Goal: Task Accomplishment & Management: Complete application form

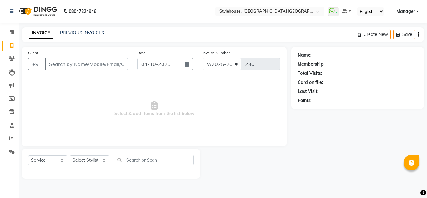
select select "7793"
select select "service"
click at [103, 161] on select "Select Stylist [PERSON_NAME] [PERSON_NAME] [PERSON_NAME] MAMMA Manager [PERSON_…" at bounding box center [90, 160] width 40 height 10
select select "69899"
click at [70, 155] on select "Select Stylist [PERSON_NAME] [PERSON_NAME] [PERSON_NAME] MAMMA Manager [PERSON_…" at bounding box center [90, 160] width 40 height 10
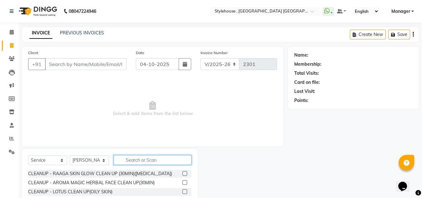
click at [155, 159] on input "text" at bounding box center [153, 160] width 78 height 10
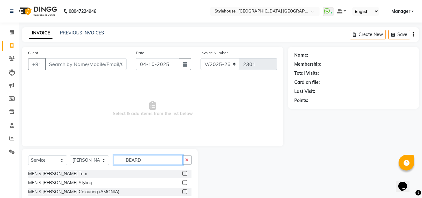
type input "BEARD"
click at [185, 174] on label at bounding box center [184, 173] width 5 height 5
click at [185, 174] on input "checkbox" at bounding box center [184, 174] width 4 height 4
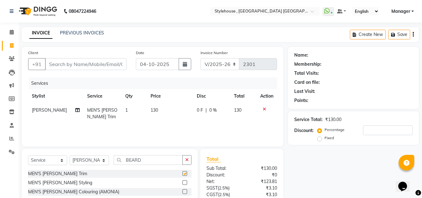
checkbox input "false"
click at [150, 161] on input "BEARD" at bounding box center [148, 160] width 69 height 10
type input "B"
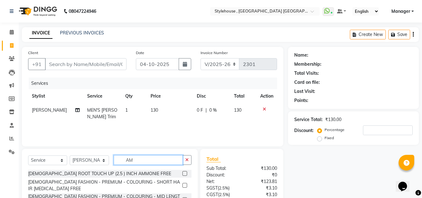
type input "A"
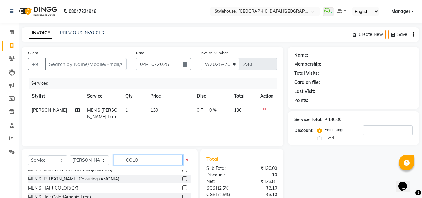
scroll to position [125, 0]
type input "COLO"
click at [182, 194] on label at bounding box center [184, 196] width 5 height 5
click at [182, 195] on input "checkbox" at bounding box center [184, 197] width 4 height 4
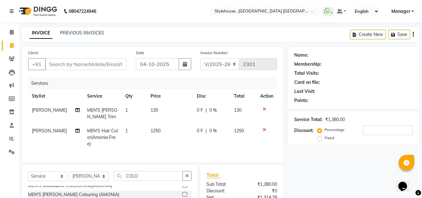
checkbox input "false"
click at [81, 63] on input "Client" at bounding box center [86, 64] width 82 height 12
type input "9"
type input "0"
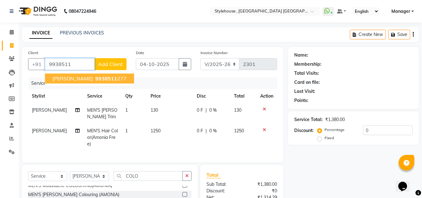
click at [120, 80] on ngb-highlight "9938511 277" at bounding box center [110, 78] width 32 height 6
type input "9938511277"
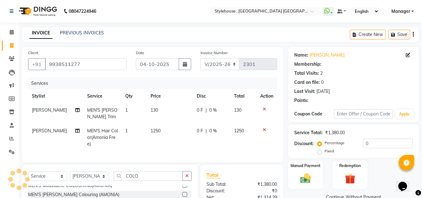
select select "1: Object"
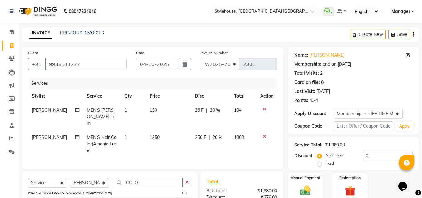
type input "20"
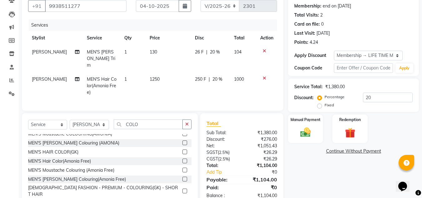
scroll to position [73, 0]
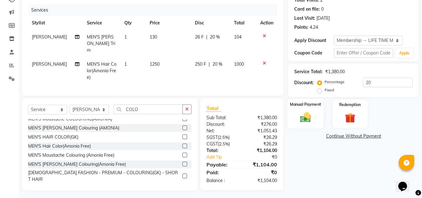
click at [308, 117] on img at bounding box center [305, 117] width 17 height 12
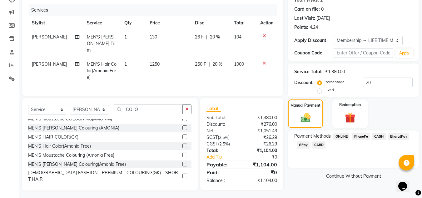
click at [361, 136] on span "PhonePe" at bounding box center [361, 136] width 18 height 7
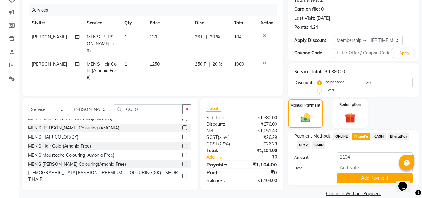
scroll to position [83, 0]
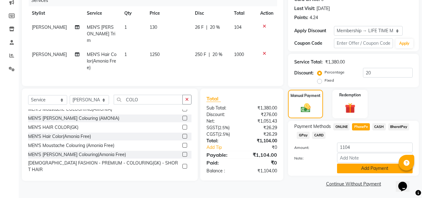
click at [383, 168] on button "Add Payment" at bounding box center [375, 168] width 76 height 10
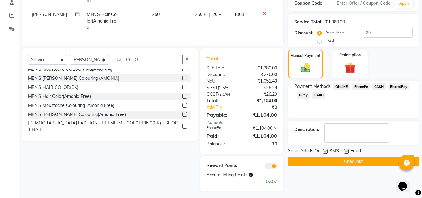
scroll to position [123, 0]
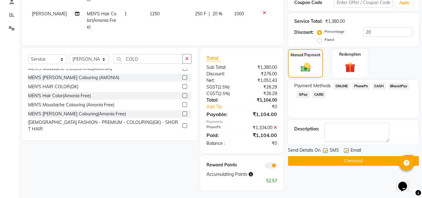
click at [359, 161] on button "Checkout" at bounding box center [353, 161] width 131 height 10
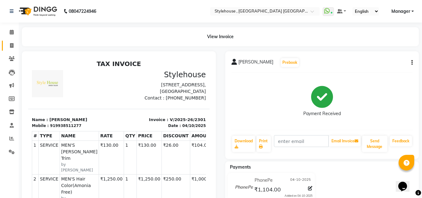
click at [10, 46] on icon at bounding box center [11, 45] width 3 height 5
select select "service"
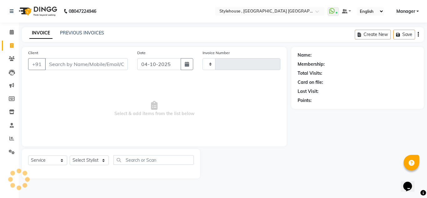
type input "2302"
select select "7793"
click at [83, 32] on link "PREVIOUS INVOICES" at bounding box center [82, 33] width 44 height 6
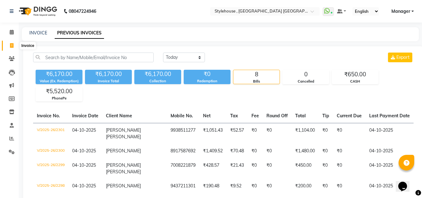
click at [11, 47] on icon at bounding box center [11, 45] width 3 height 5
select select "service"
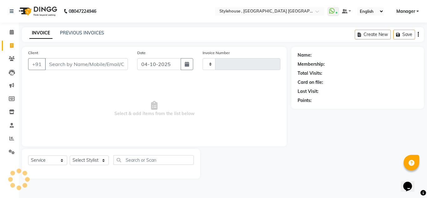
type input "2302"
select select "7793"
